Goal: Task Accomplishment & Management: Contribute content

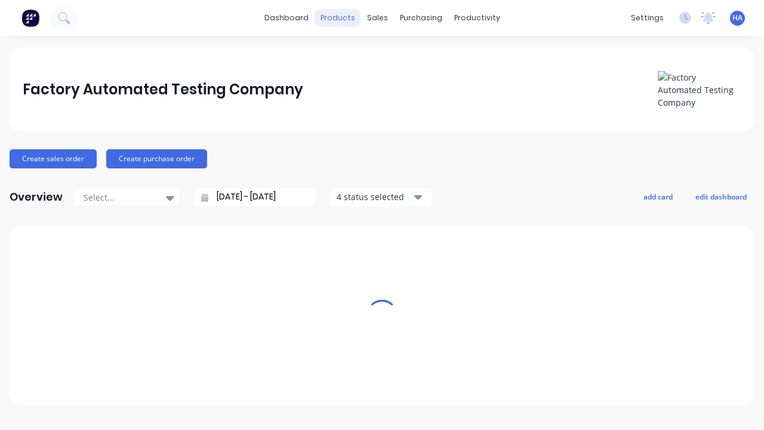
click at [342, 18] on div "products" at bounding box center [338, 18] width 47 height 18
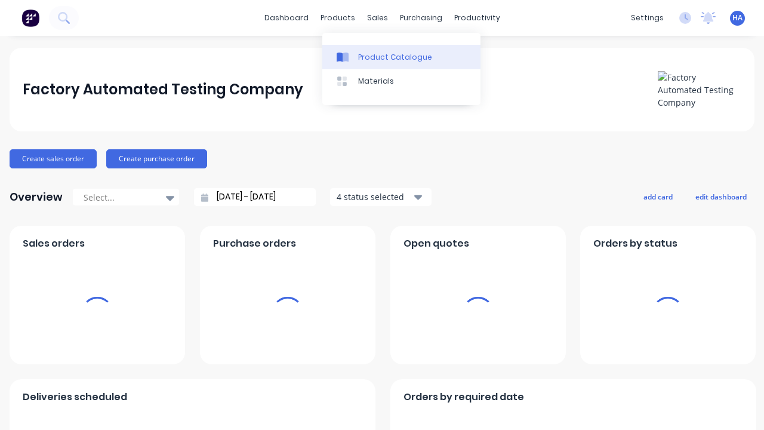
click at [401, 57] on div "Product Catalogue" at bounding box center [395, 57] width 74 height 11
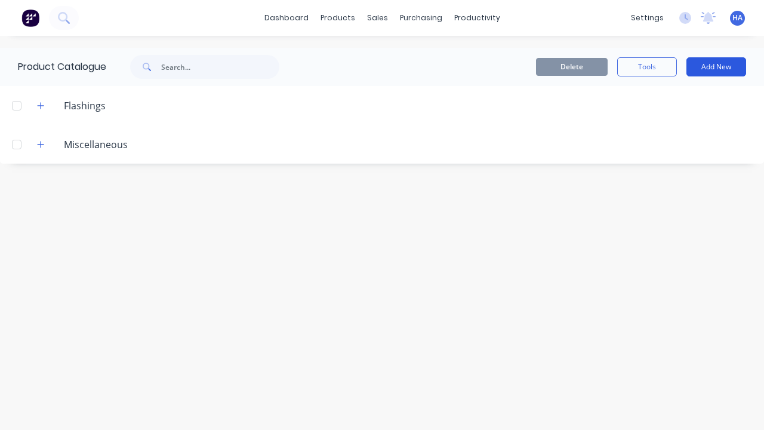
click at [717, 67] on button "Add New" at bounding box center [717, 66] width 60 height 19
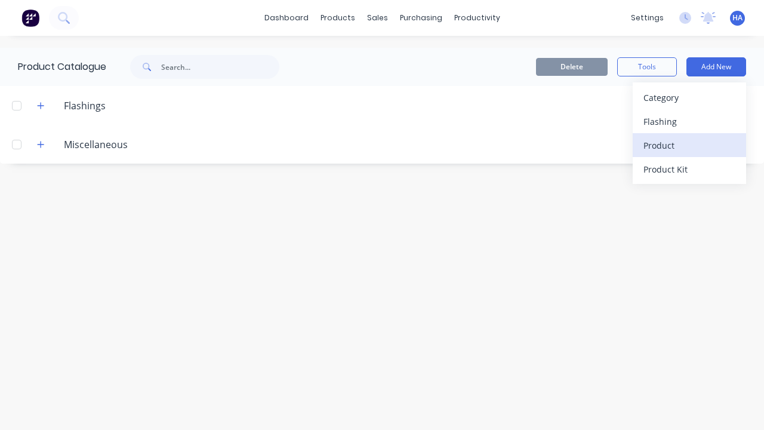
click at [690, 145] on div "Product" at bounding box center [690, 145] width 92 height 17
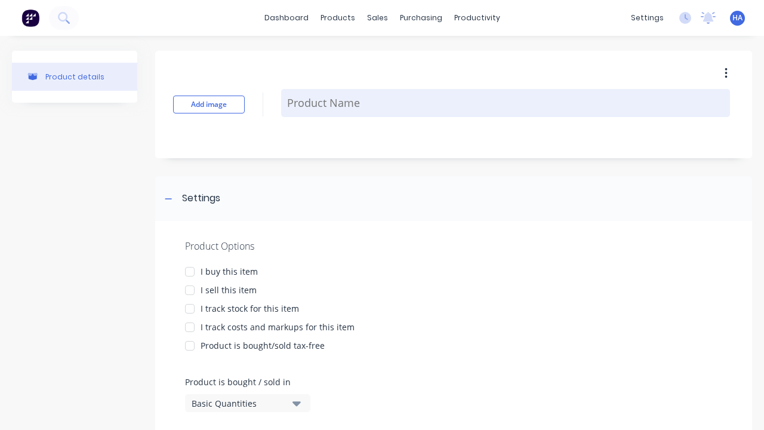
click at [506, 103] on textarea at bounding box center [505, 103] width 449 height 28
type textarea "x"
type textarea "Test Product Name"
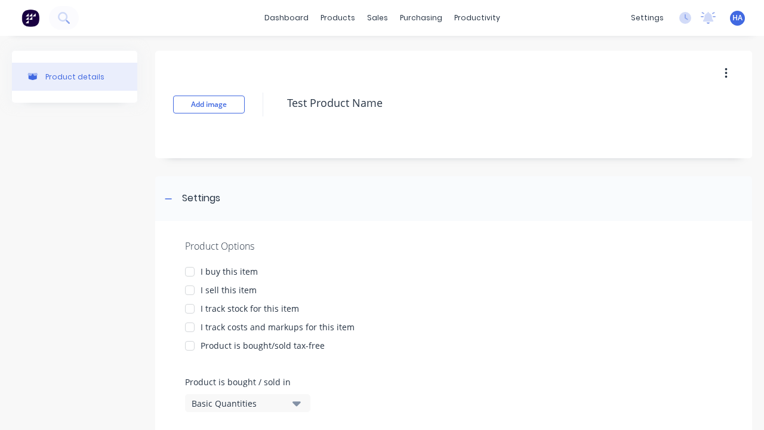
click at [190, 271] on div at bounding box center [190, 272] width 24 height 24
click at [190, 290] on div at bounding box center [190, 290] width 24 height 24
type textarea "x"
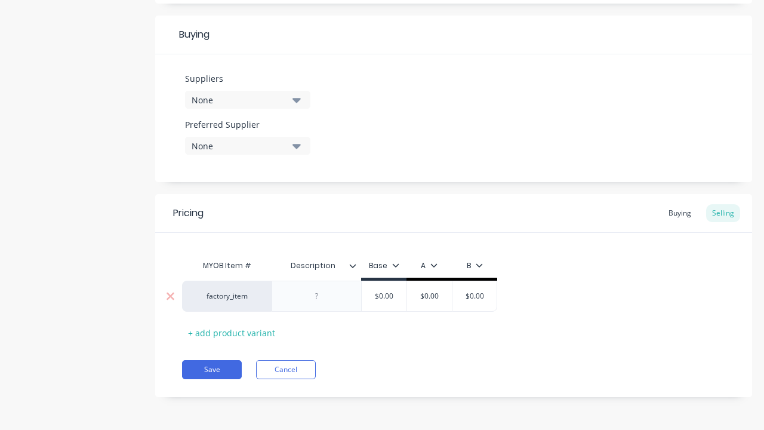
type textarea "Test Product Name"
click at [317, 296] on div at bounding box center [317, 296] width 60 height 16
type textarea "x"
type textarea "Test Product Name"
click at [429, 296] on input "text" at bounding box center [430, 296] width 60 height 11
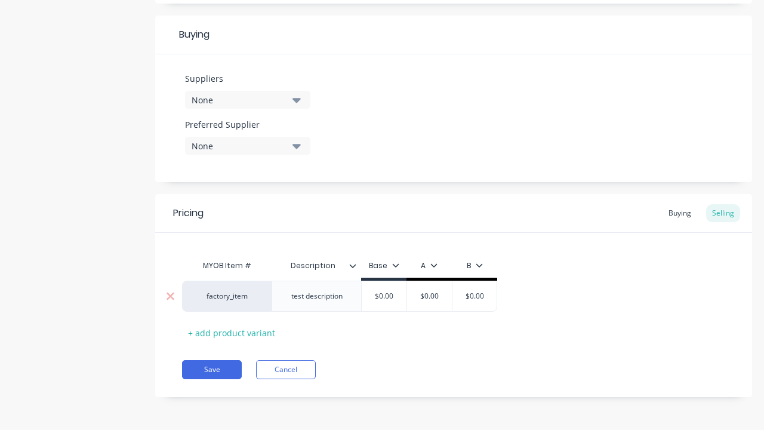
type textarea "x"
type input "$0.00"
type textarea "x"
type input "100"
click at [212, 370] on button "Save" at bounding box center [212, 369] width 60 height 19
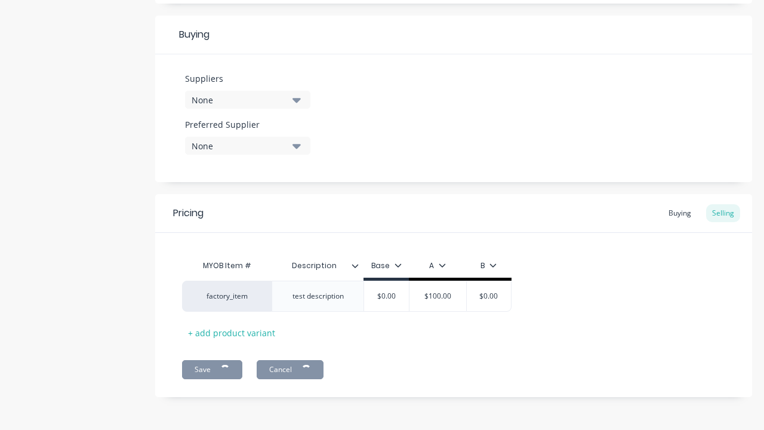
type textarea "x"
